Goal: Use online tool/utility: Use online tool/utility

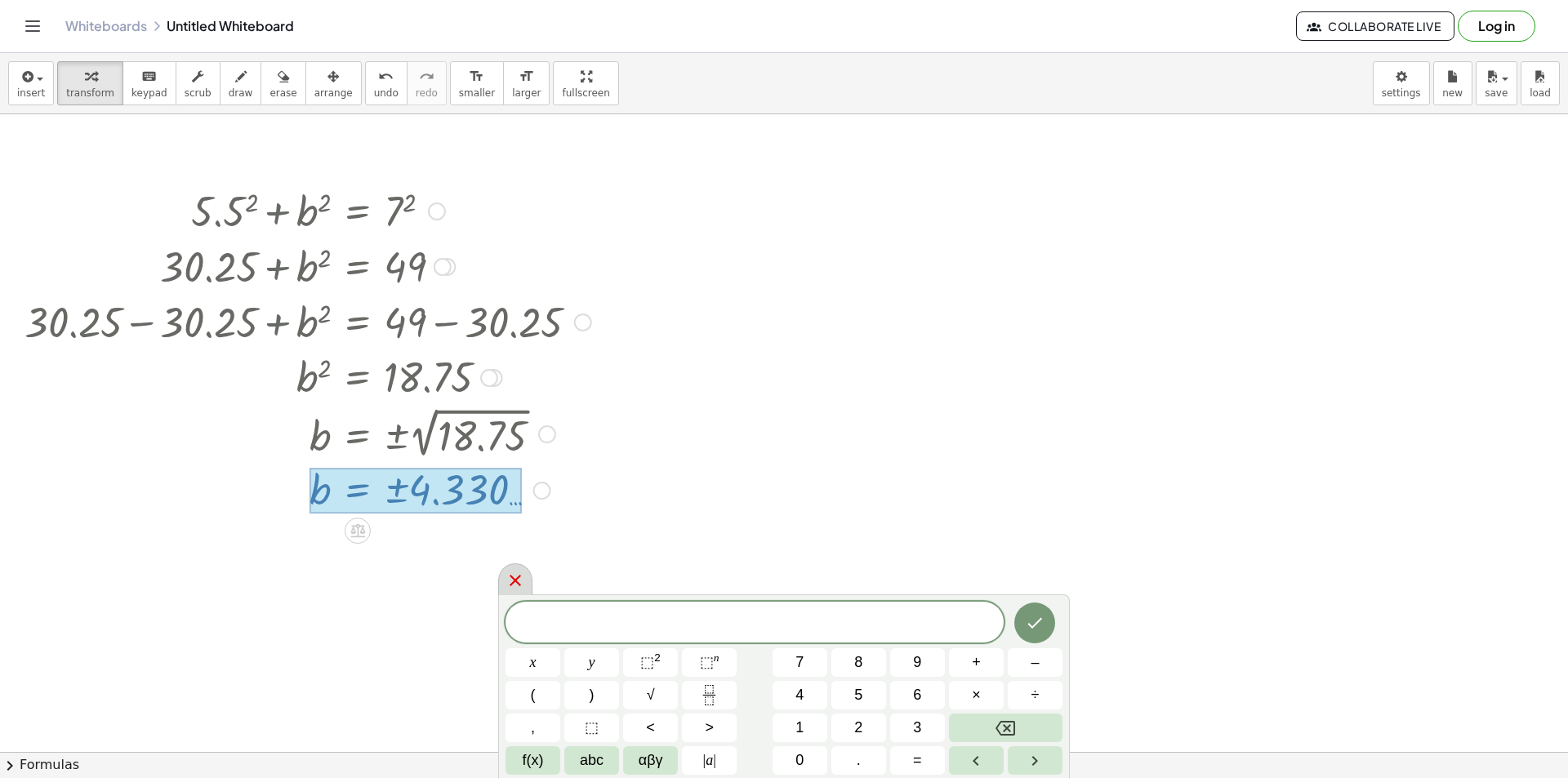
click at [525, 589] on div at bounding box center [515, 579] width 34 height 32
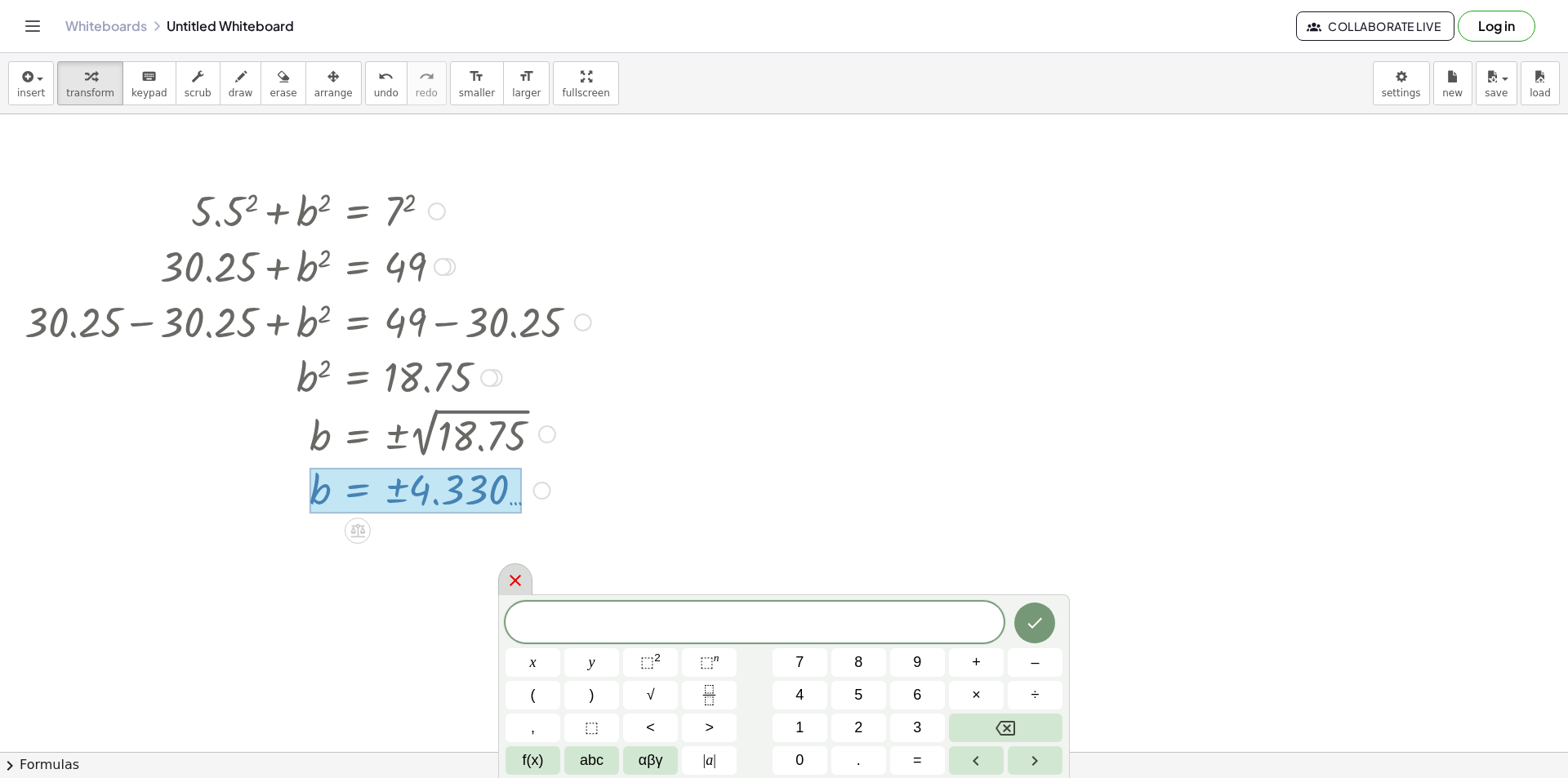
click at [507, 577] on icon at bounding box center [515, 580] width 19 height 19
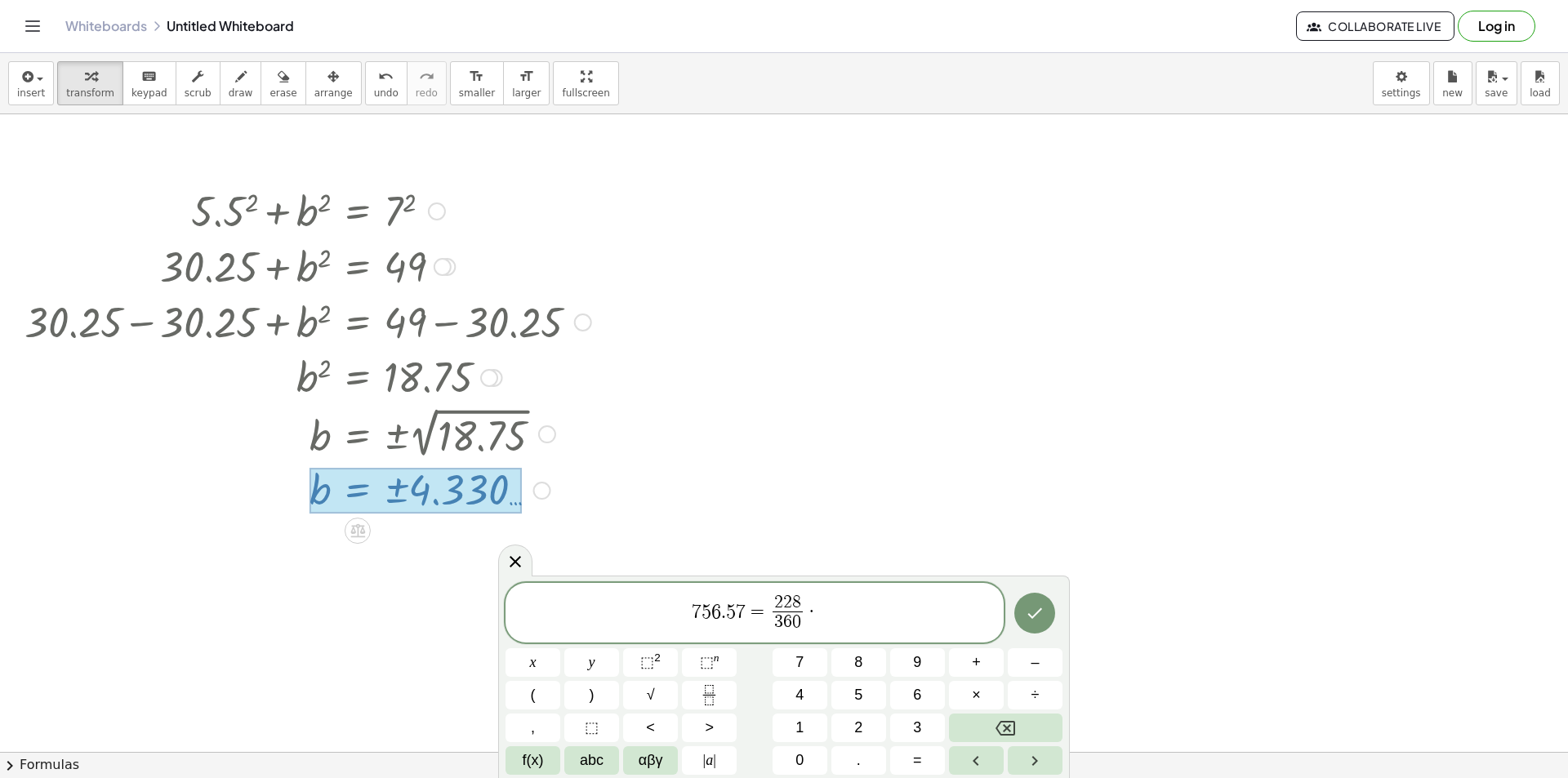
click at [826, 612] on span "7 5 6 . 5 7 = 2 2 8 3 6 0 ​ ·" at bounding box center [755, 615] width 499 height 44
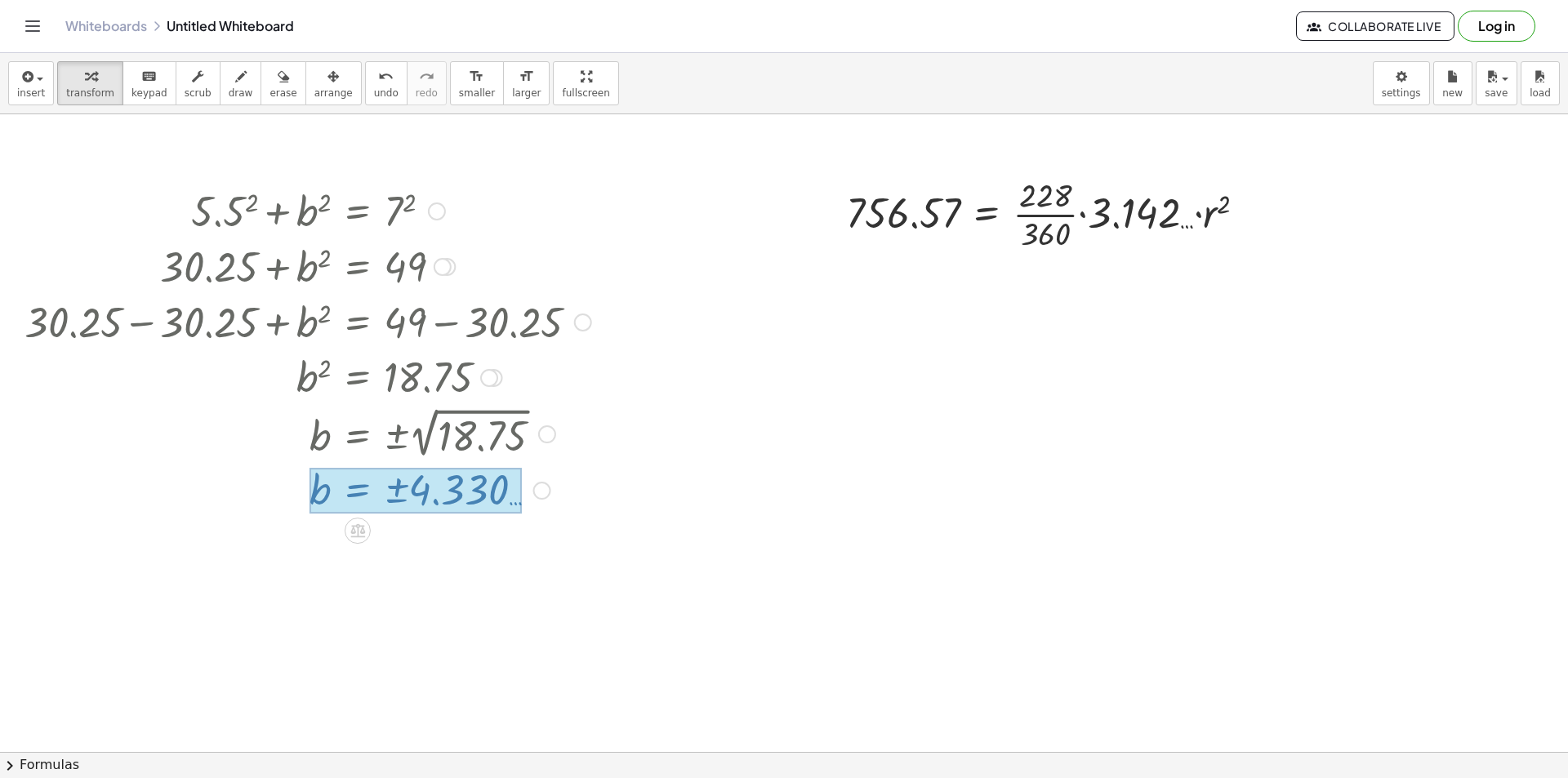
click at [1094, 221] on div at bounding box center [1053, 214] width 429 height 82
click at [1084, 202] on div at bounding box center [1033, 214] width 391 height 82
click at [1091, 214] on div at bounding box center [1053, 214] width 429 height 82
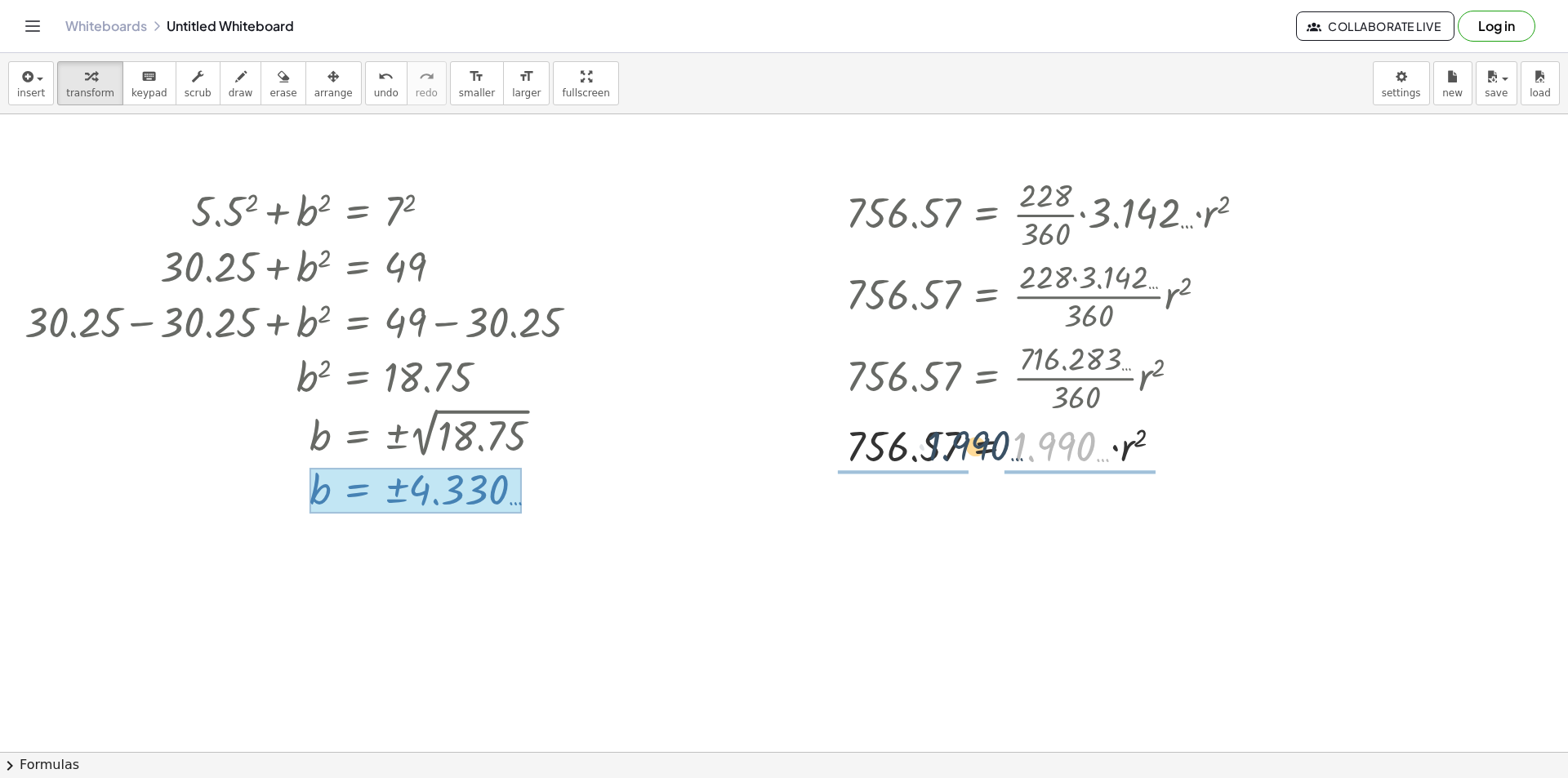
drag, startPoint x: 1040, startPoint y: 465, endPoint x: 968, endPoint y: 465, distance: 72.0
click at [968, 465] on div at bounding box center [1053, 446] width 429 height 56
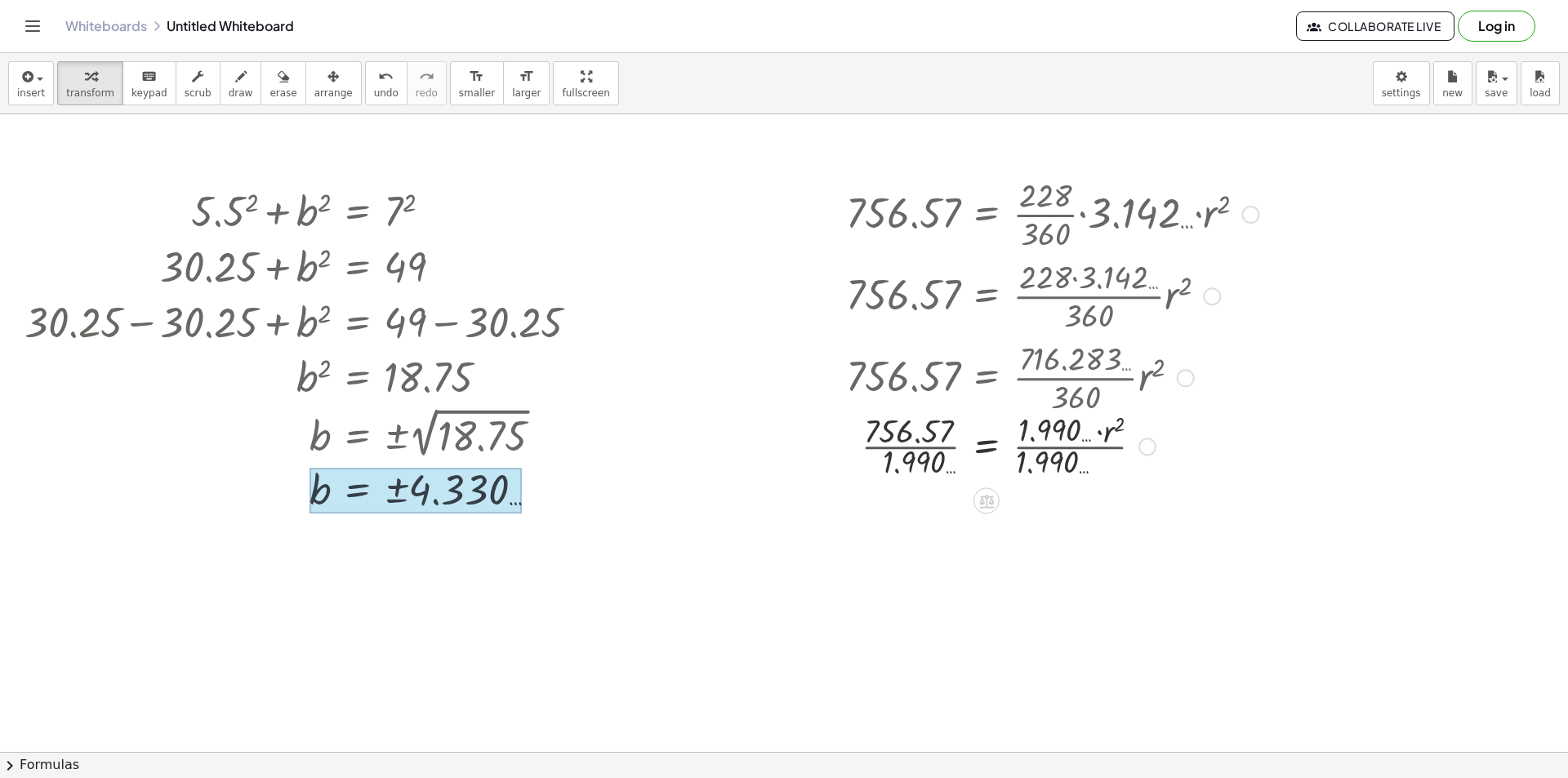
click at [889, 439] on div at bounding box center [1053, 446] width 429 height 82
click at [1088, 452] on div at bounding box center [1029, 446] width 476 height 82
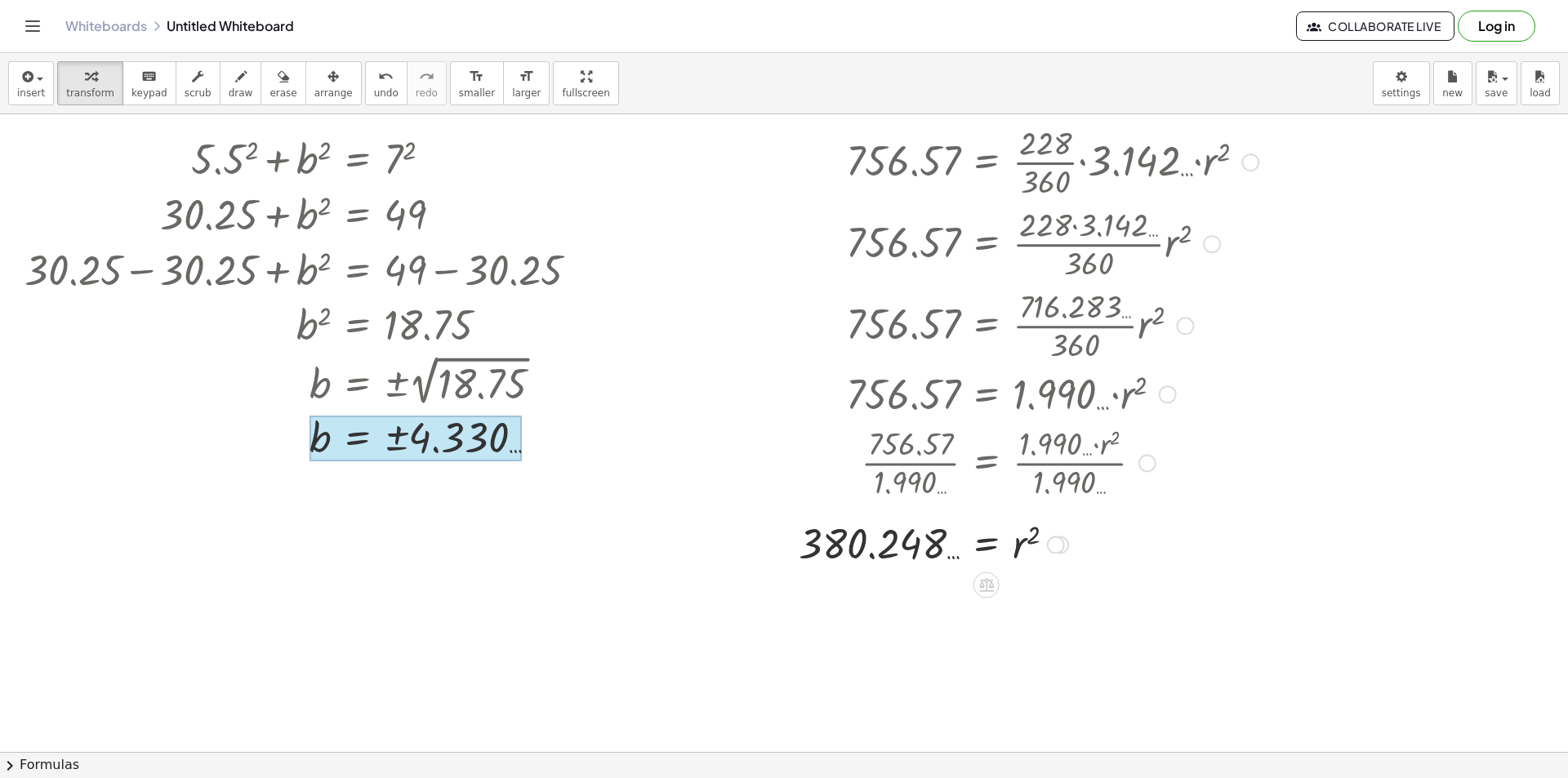
scroll to position [82, 0]
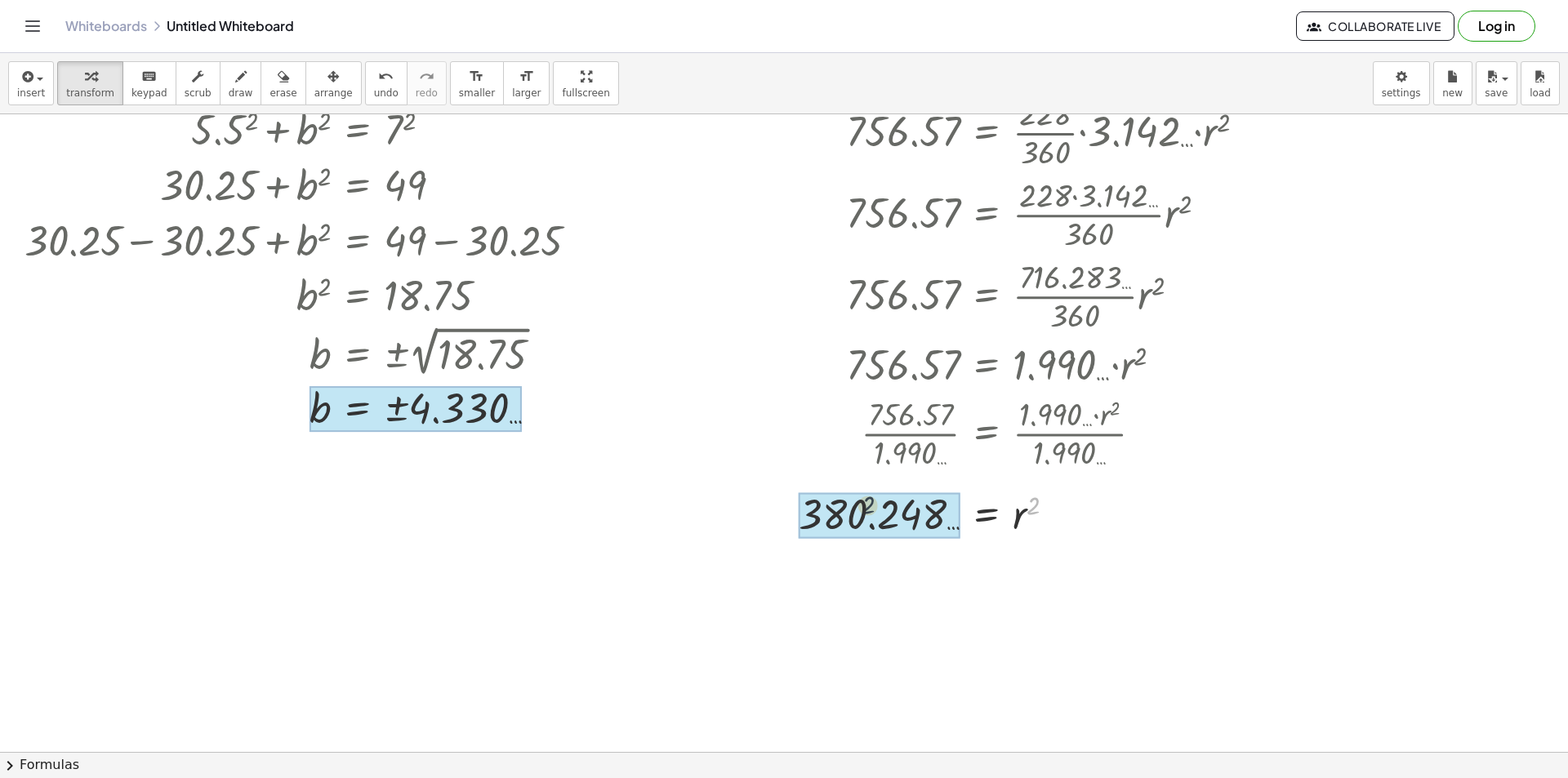
drag, startPoint x: 1038, startPoint y: 506, endPoint x: 963, endPoint y: 505, distance: 75.0
click at [888, 520] on div at bounding box center [1002, 514] width 530 height 59
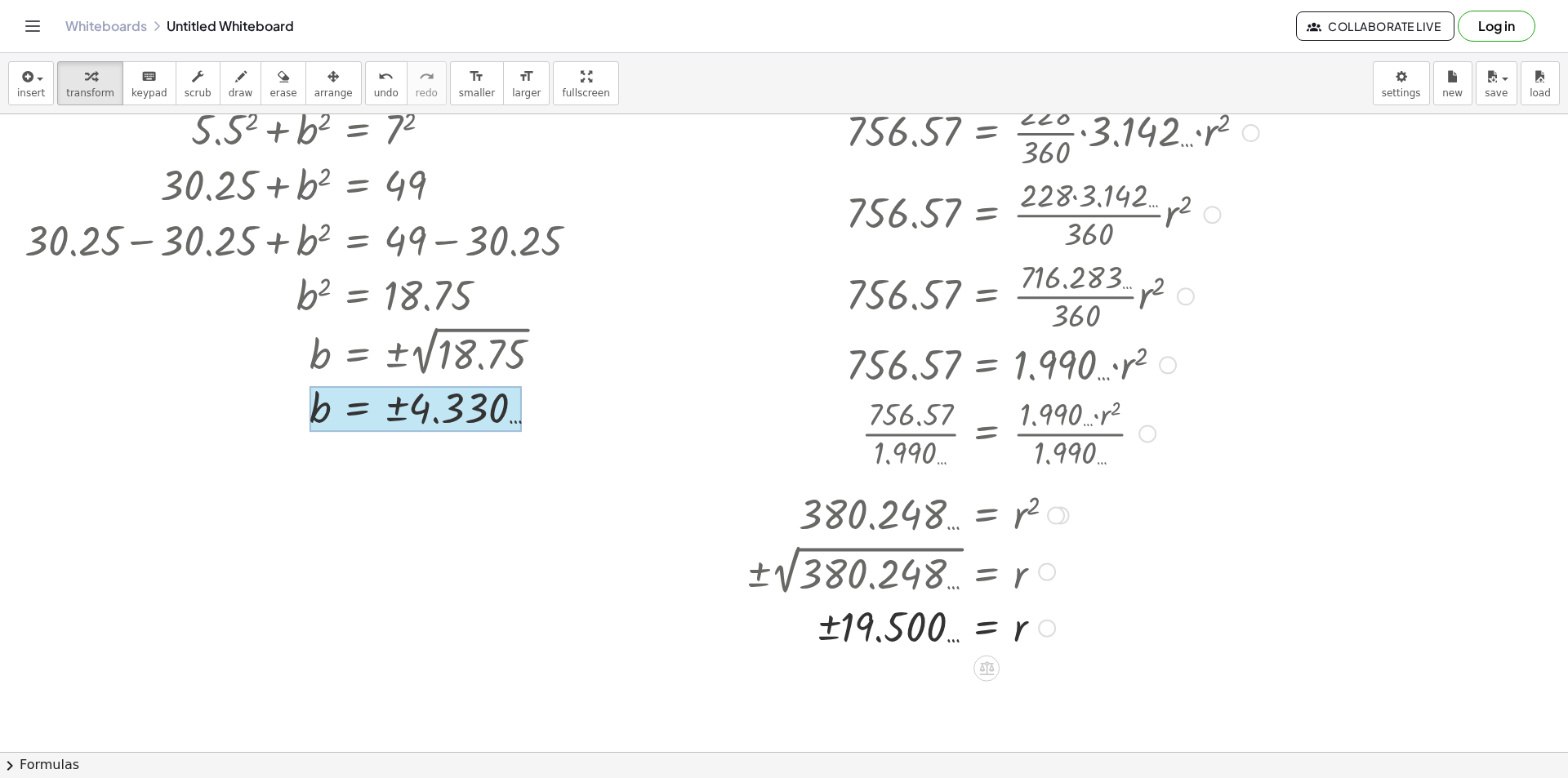
click at [1050, 627] on div at bounding box center [1046, 629] width 18 height 18
click at [1087, 576] on div "Transform line Copy line as LaTeX Copy derivation as LaTeX Expand new lines: On" at bounding box center [1147, 629] width 162 height 112
click at [1089, 585] on span "Transform line" at bounding box center [1118, 591] width 72 height 13
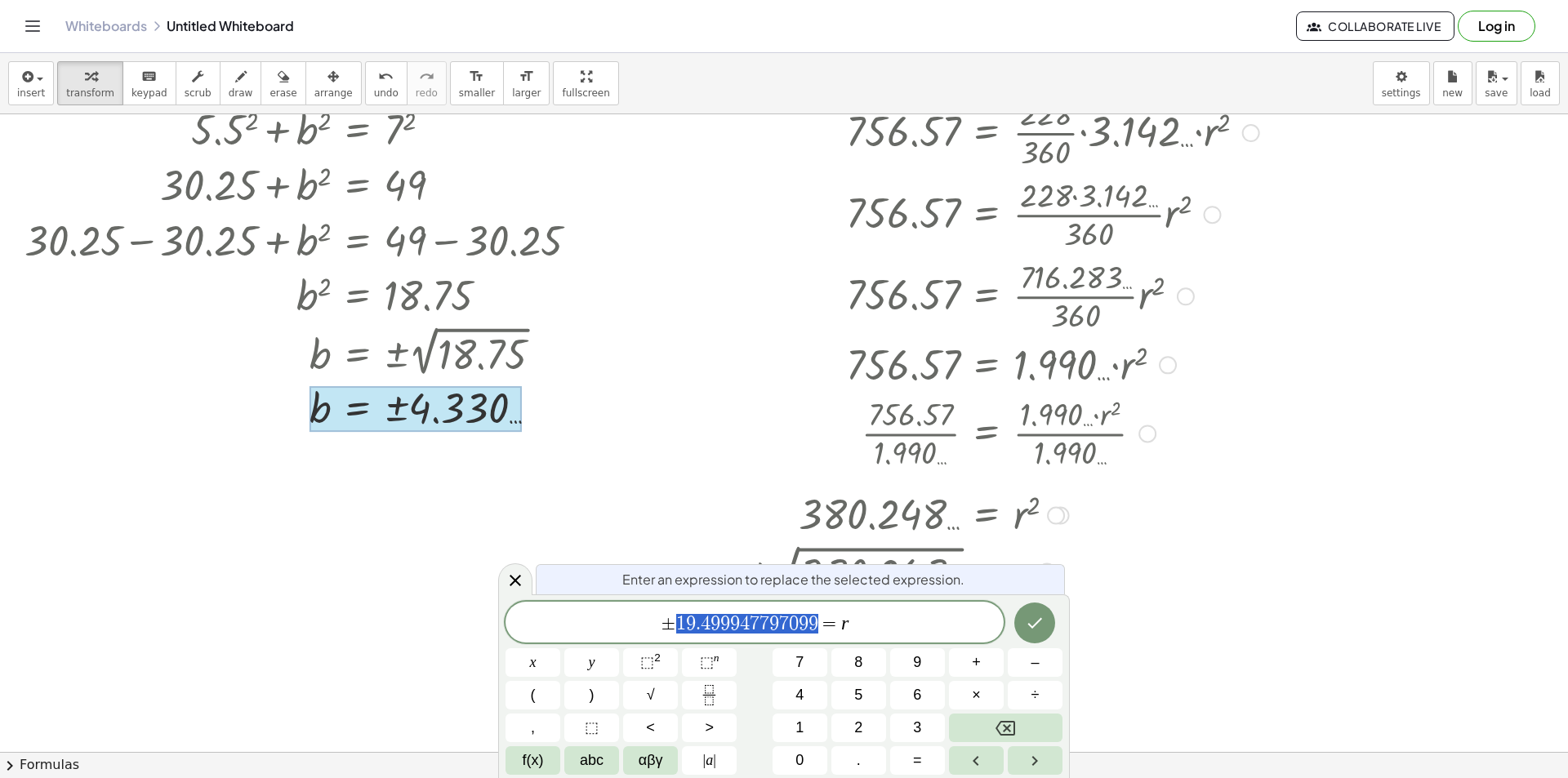
drag, startPoint x: 818, startPoint y: 620, endPoint x: 671, endPoint y: 619, distance: 147.0
click at [522, 572] on icon at bounding box center [515, 580] width 19 height 19
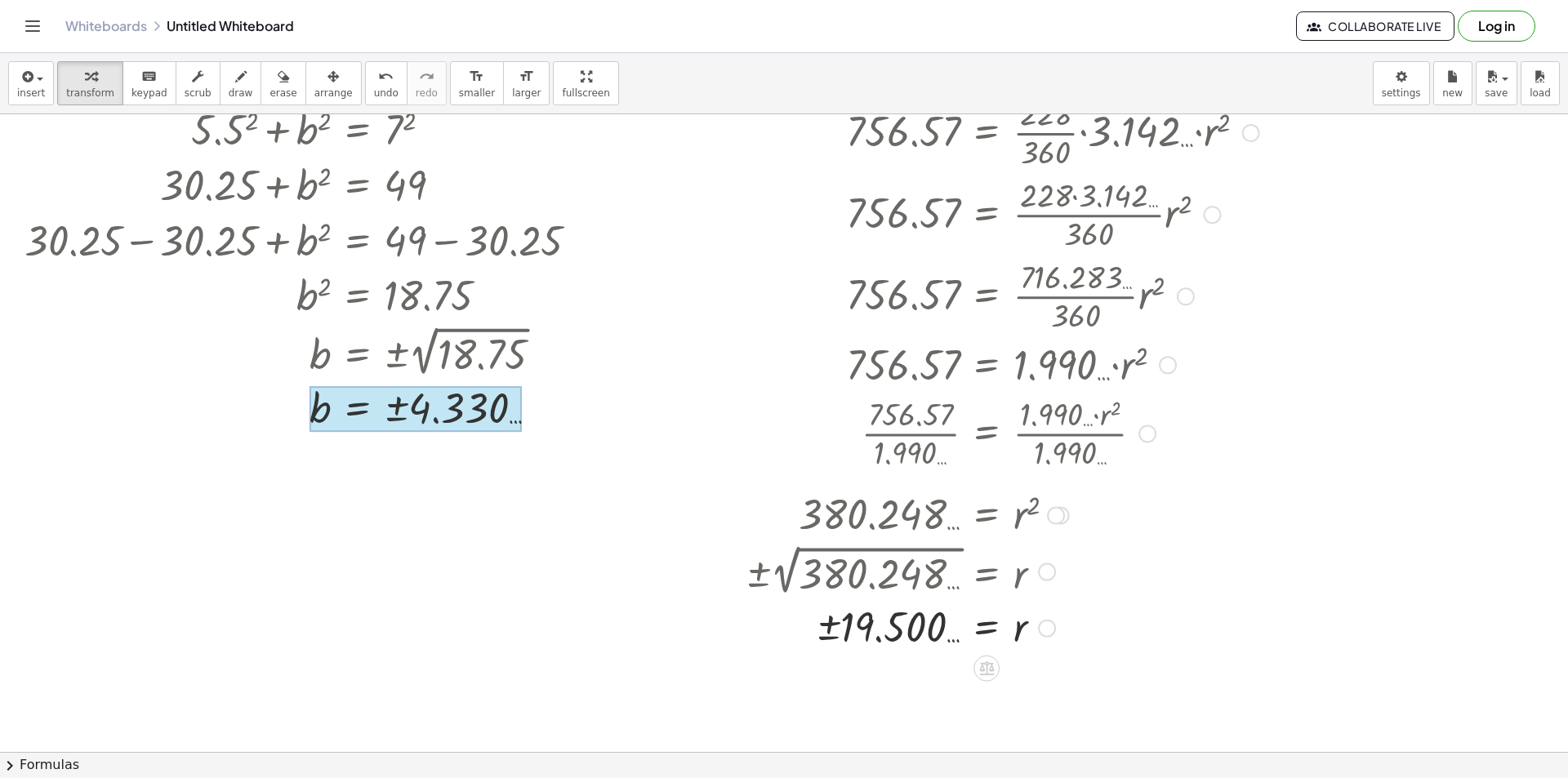
drag, startPoint x: 1255, startPoint y: 522, endPoint x: 1245, endPoint y: 502, distance: 22.4
click at [1245, 502] on div at bounding box center [1002, 514] width 530 height 54
